Goal: Information Seeking & Learning: Learn about a topic

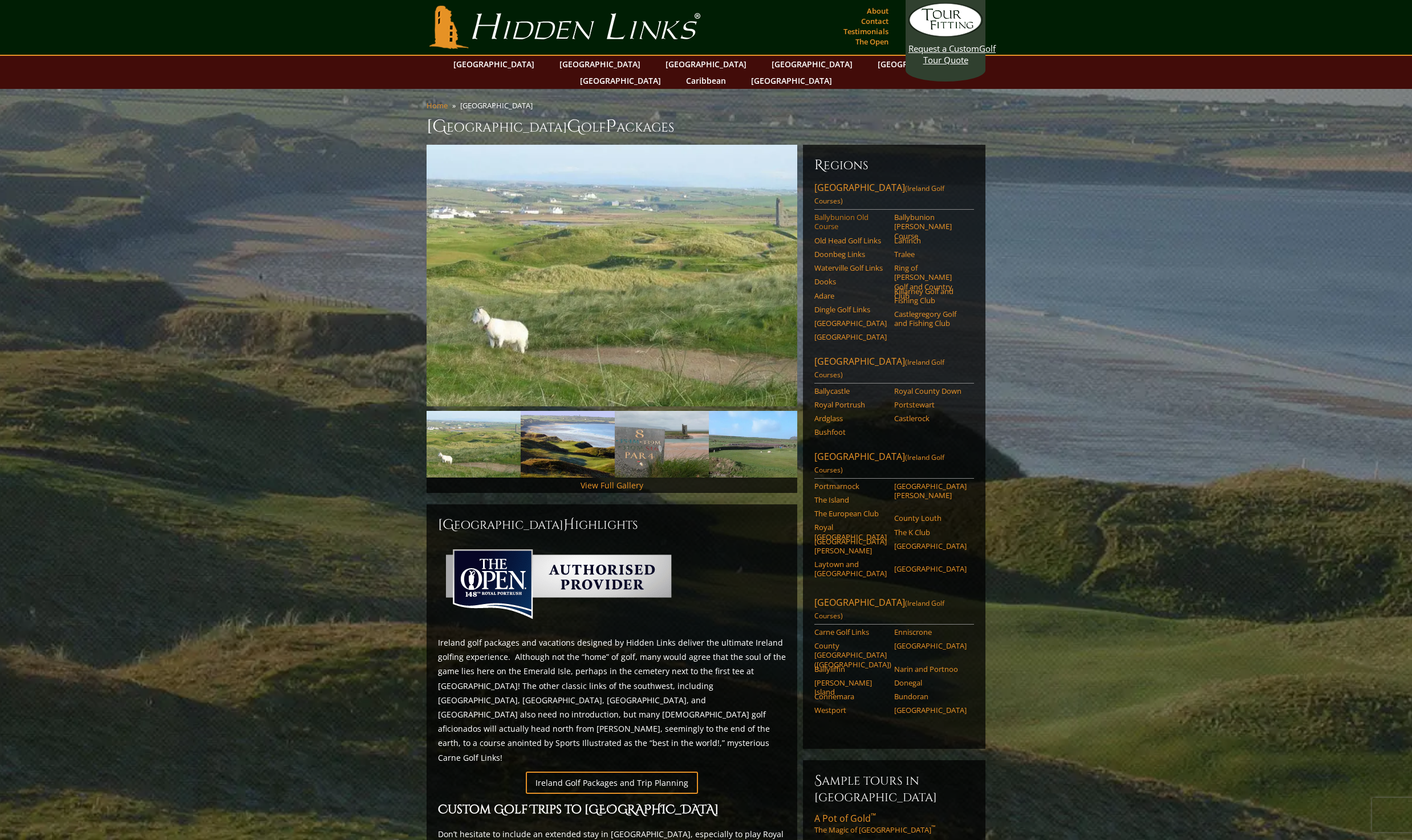
click at [849, 213] on link "Ballybunion Old Course" at bounding box center [850, 222] width 72 height 19
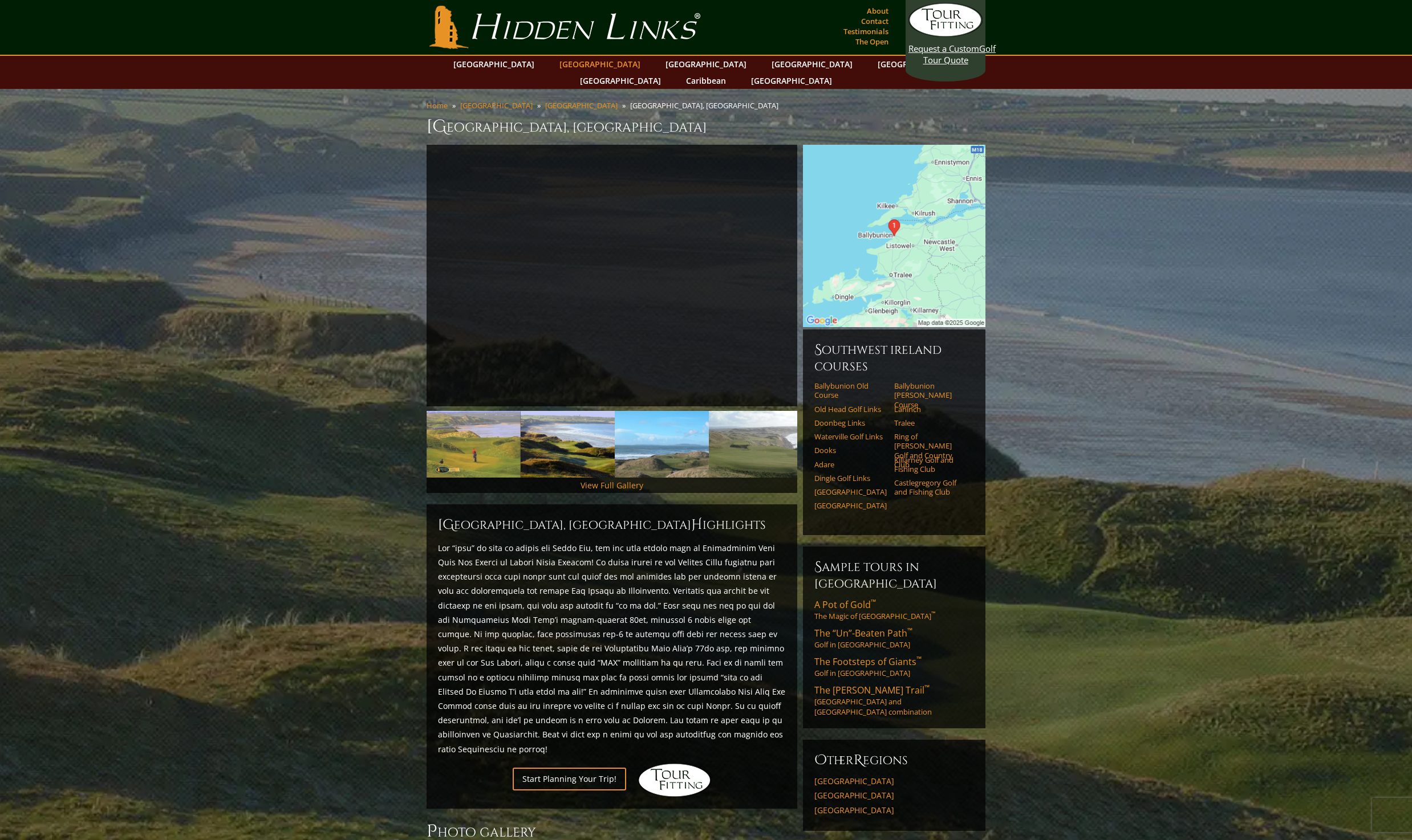
click at [590, 62] on link "[GEOGRAPHIC_DATA]" at bounding box center [600, 64] width 92 height 16
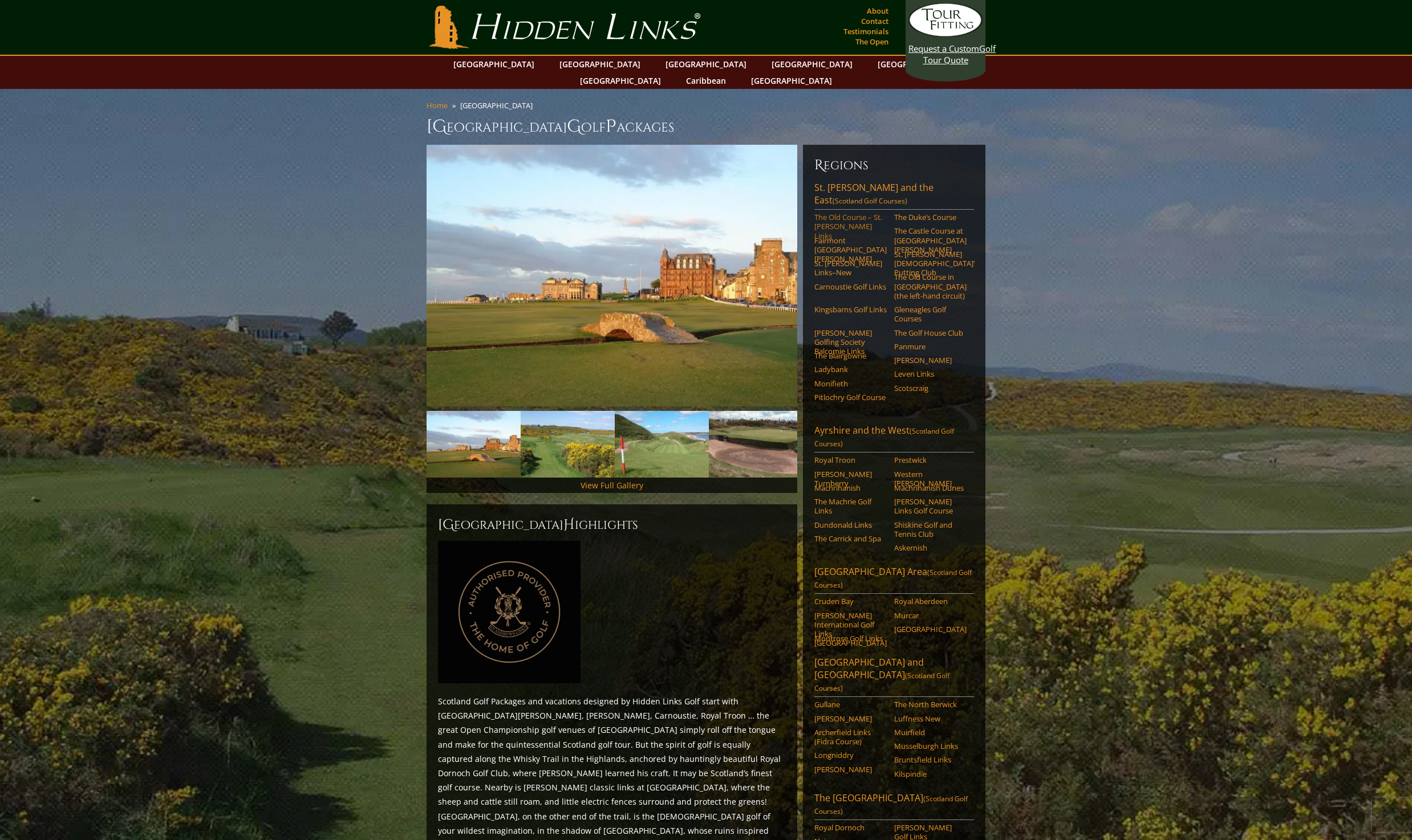
click at [827, 213] on link "The Old Course – St. [PERSON_NAME] Links" at bounding box center [850, 227] width 72 height 28
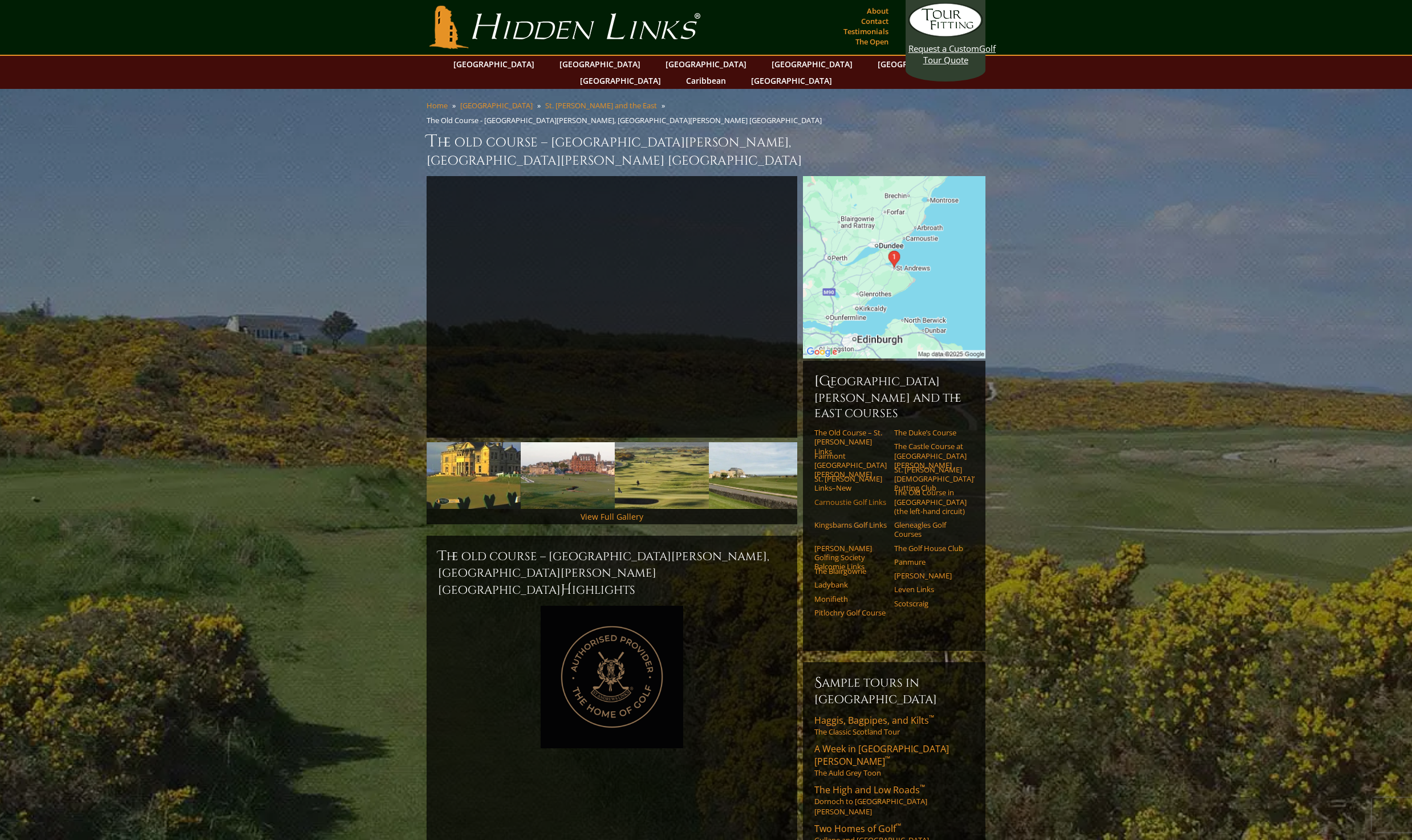
click at [837, 497] on link "Carnoustie Golf Links" at bounding box center [850, 502] width 72 height 9
